Goal: Find specific page/section

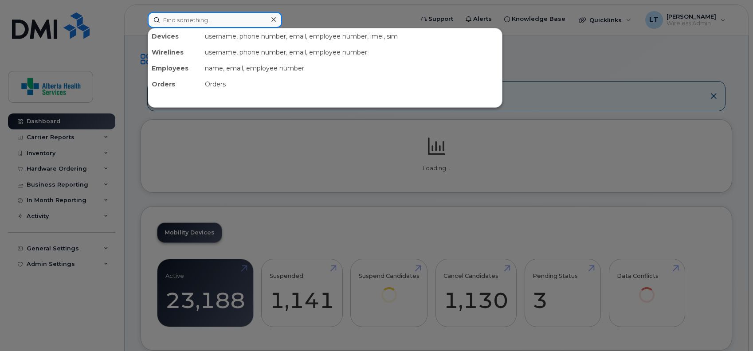
click at [237, 18] on input at bounding box center [215, 20] width 134 height 16
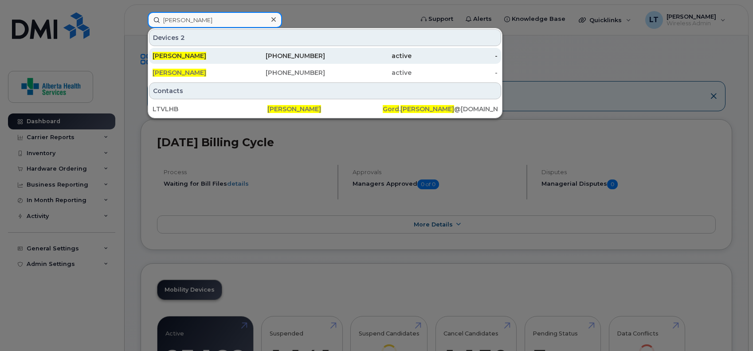
type input "[PERSON_NAME]"
click at [202, 55] on div "[PERSON_NAME]" at bounding box center [195, 55] width 86 height 9
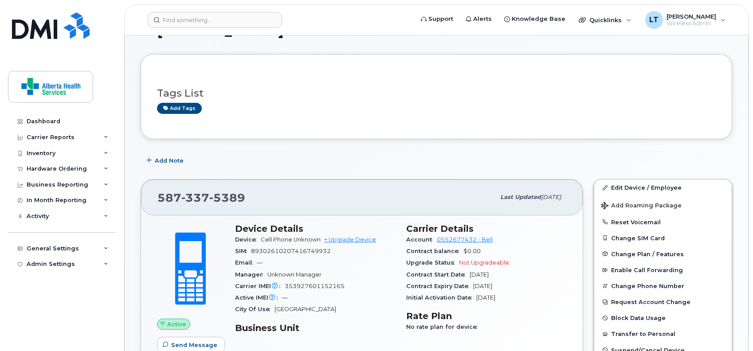
scroll to position [28, 0]
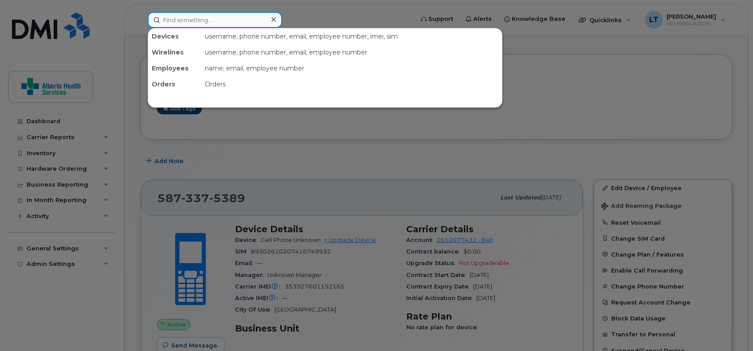
click at [234, 21] on input at bounding box center [215, 20] width 134 height 16
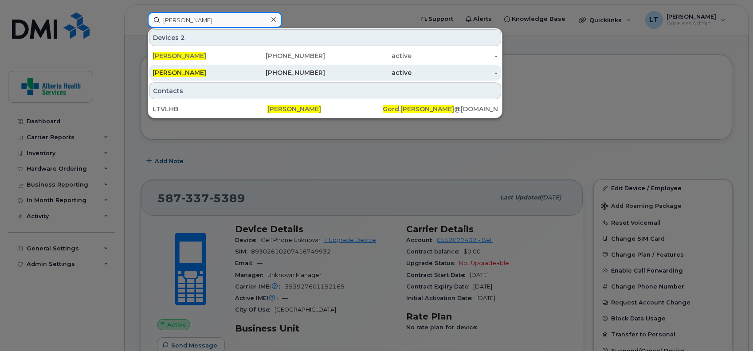
type input "[PERSON_NAME]"
click at [239, 68] on div "[PERSON_NAME]" at bounding box center [282, 73] width 86 height 16
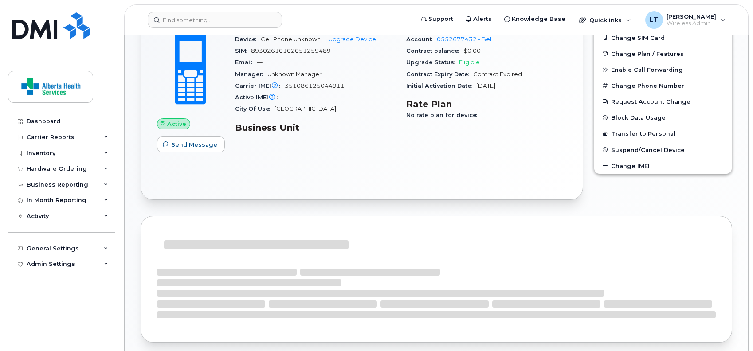
scroll to position [230, 0]
